Goal: Transaction & Acquisition: Download file/media

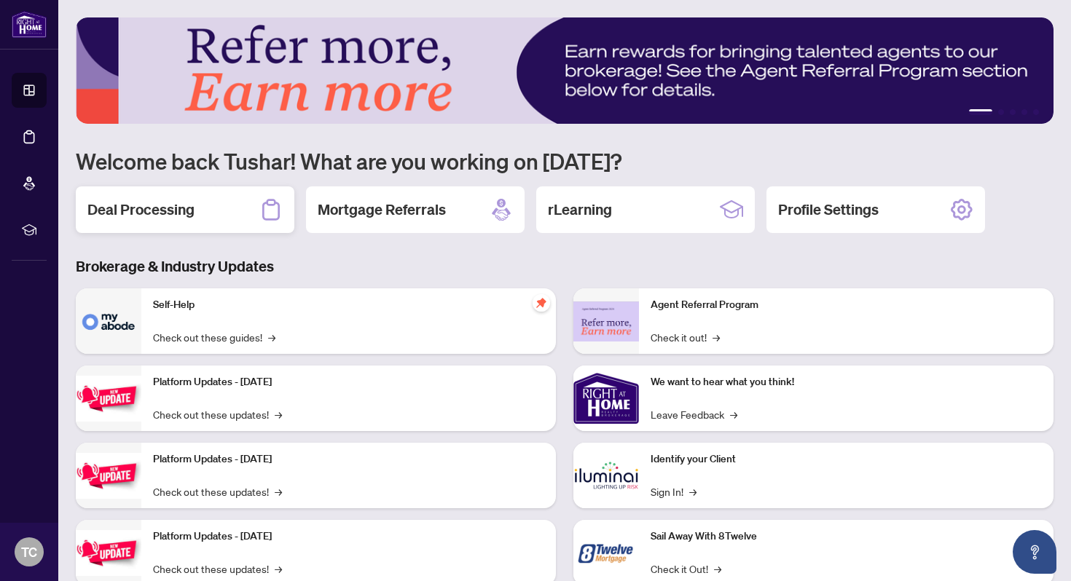
click at [183, 208] on h2 "Deal Processing" at bounding box center [140, 210] width 107 height 20
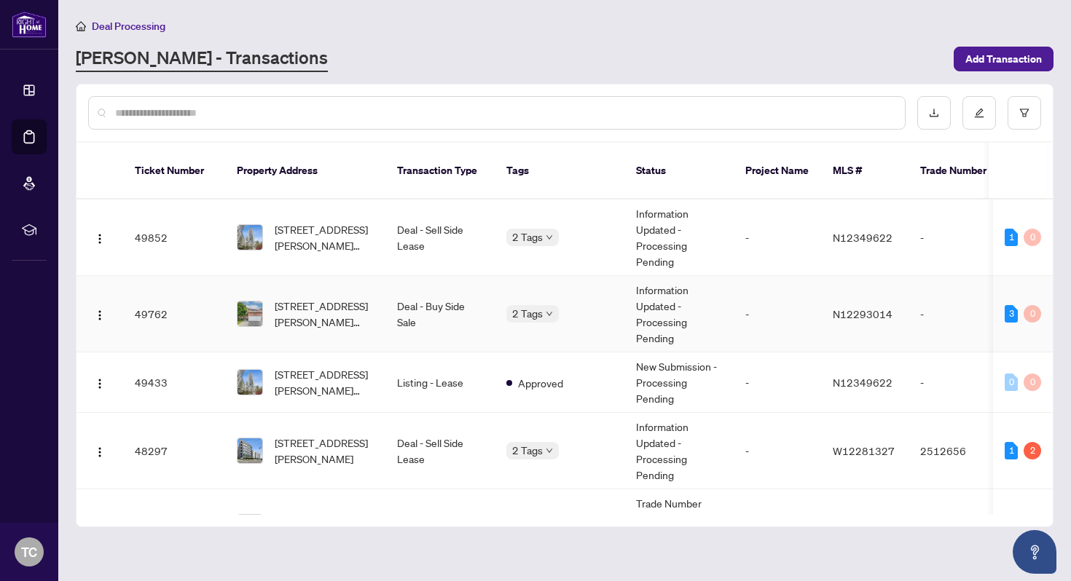
click at [467, 316] on td "Deal - Buy Side Sale" at bounding box center [439, 314] width 109 height 77
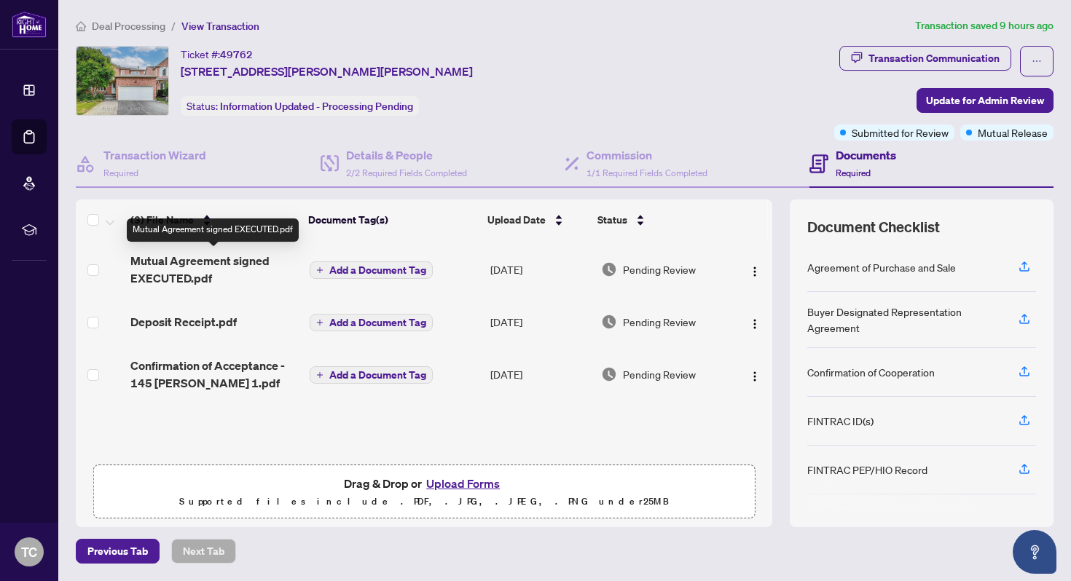
click at [267, 273] on span "Mutual Agreement signed EXECUTED.pdf" at bounding box center [214, 269] width 168 height 35
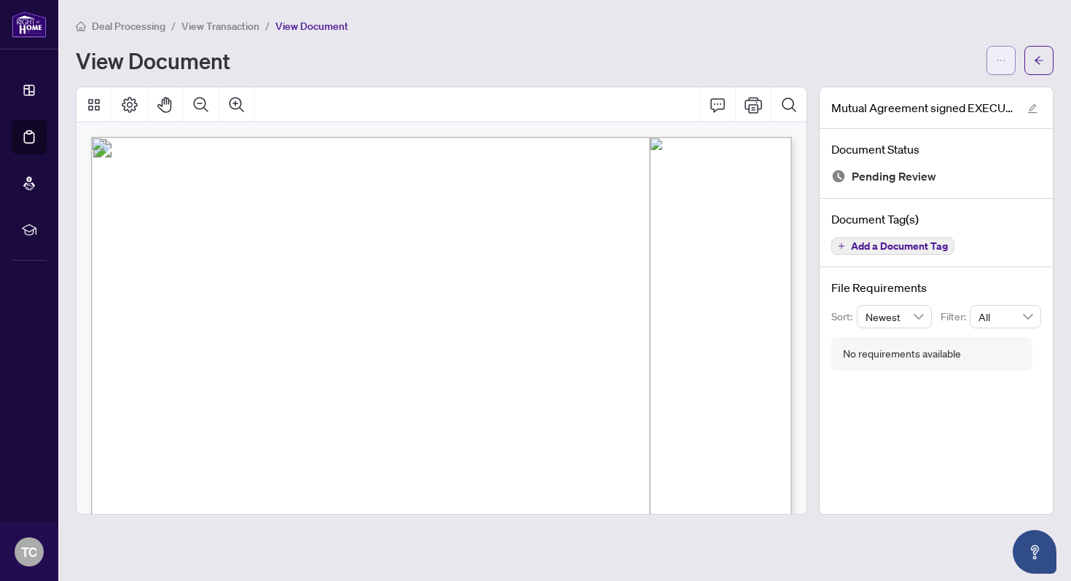
click at [987, 64] on button "button" at bounding box center [1001, 60] width 29 height 29
click at [945, 89] on span "Download" at bounding box center [948, 92] width 111 height 16
